Goal: Transaction & Acquisition: Subscribe to service/newsletter

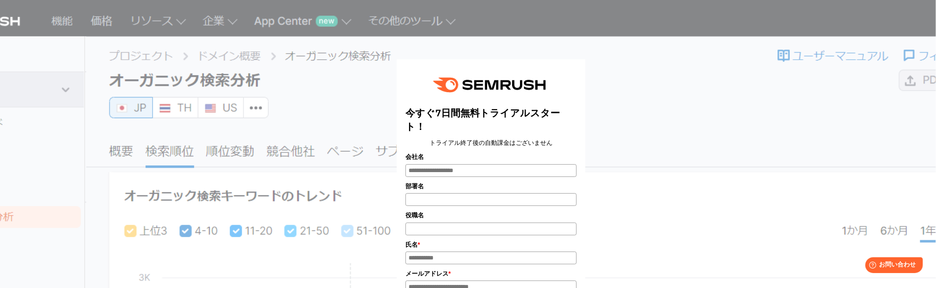
click at [838, 235] on div "今すぐ7日間無料トライアルスタート！ トライアル終了後の自動課金はございません 会社名 部署名 * * * *" at bounding box center [491, 283] width 806 height 558
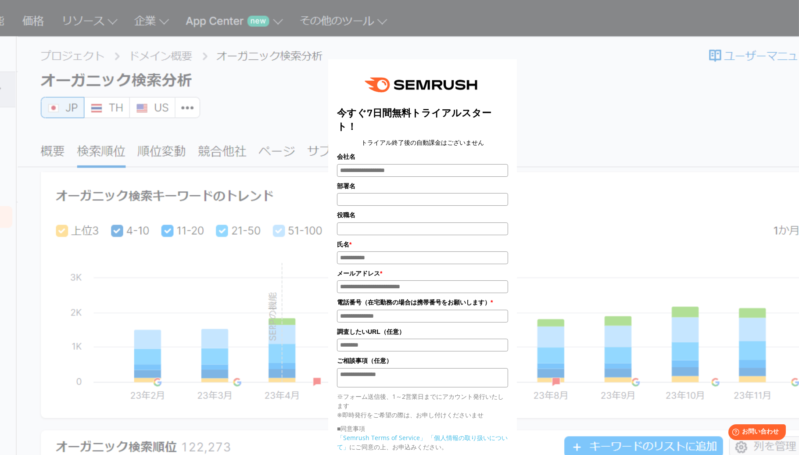
click at [520, 101] on div "今すぐ7日間無料トライアルスタート！ トライアル終了後の自動課金はございません 会社名 部署名 *" at bounding box center [422, 287] width 439 height 552
